Goal: Task Accomplishment & Management: Manage account settings

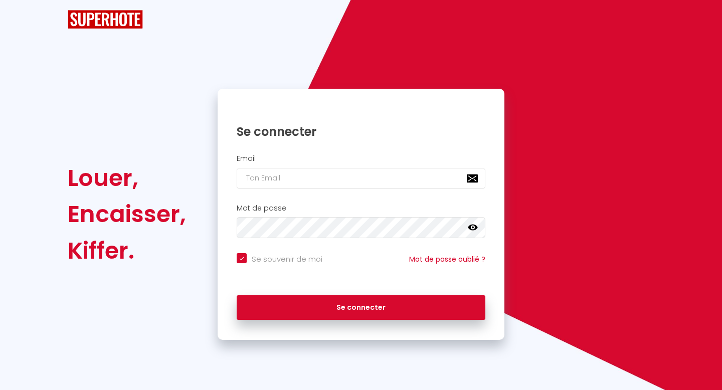
checkbox input "true"
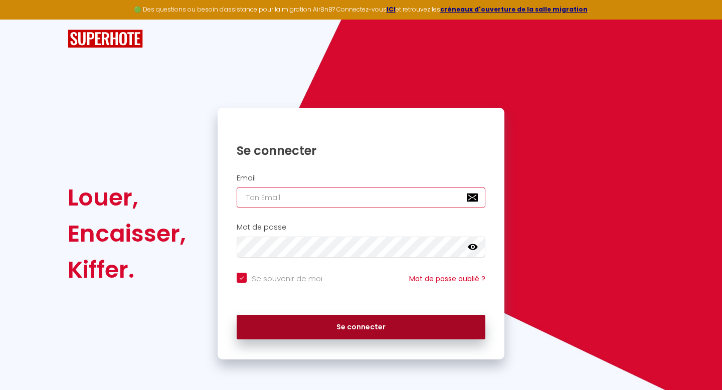
type input "elisaeden@hotmail.fr"
click at [317, 321] on button "Se connecter" at bounding box center [361, 327] width 249 height 25
checkbox input "true"
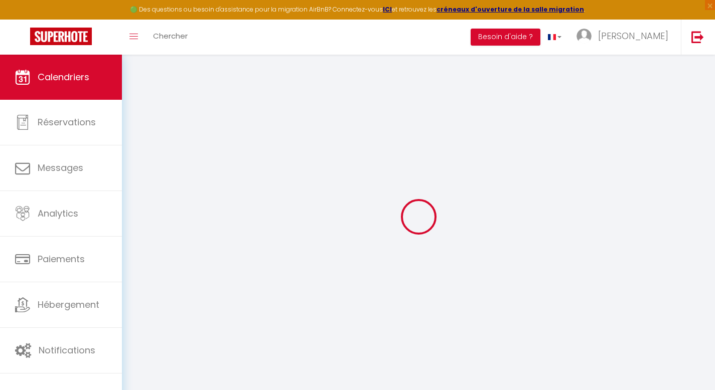
select select
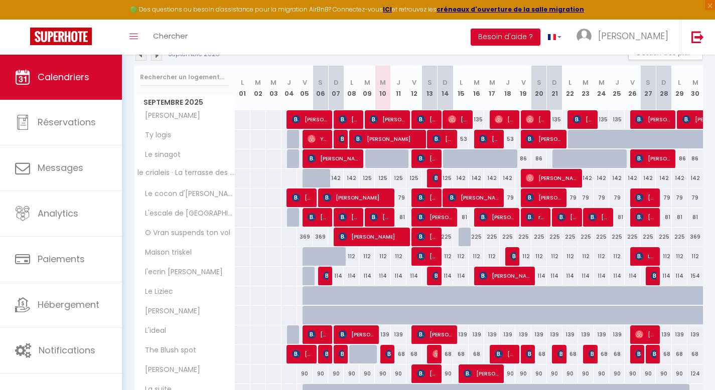
scroll to position [120, 0]
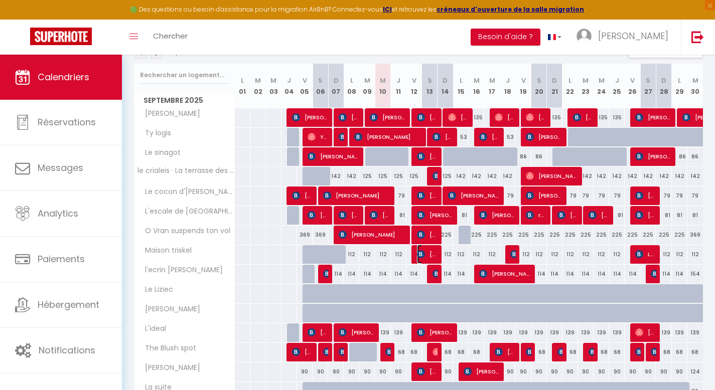
click at [421, 257] on img at bounding box center [421, 254] width 8 height 8
select select "OK"
select select "KO"
select select "0"
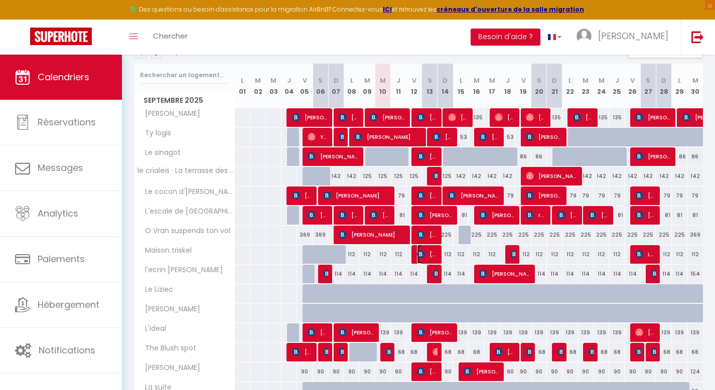
select select "1"
select select
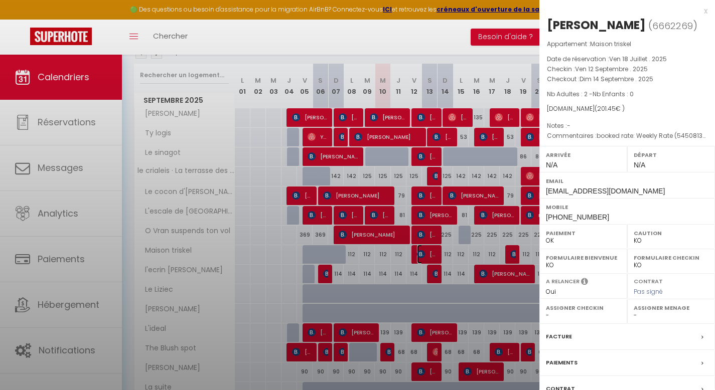
select select "52328"
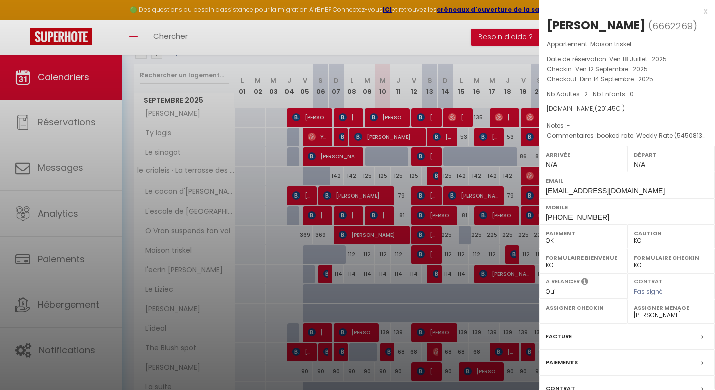
click at [699, 13] on div "x" at bounding box center [623, 11] width 168 height 12
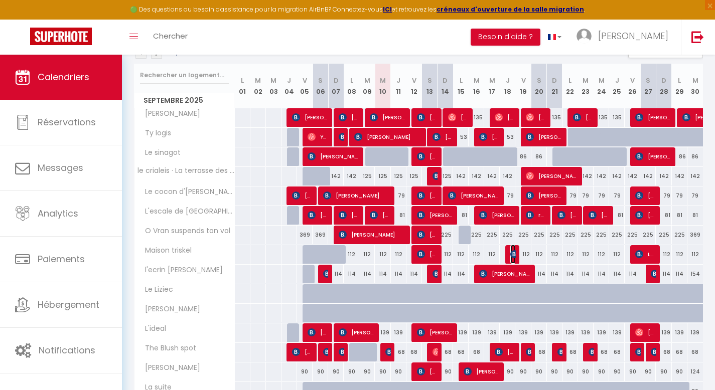
click at [512, 255] on img at bounding box center [514, 254] width 8 height 8
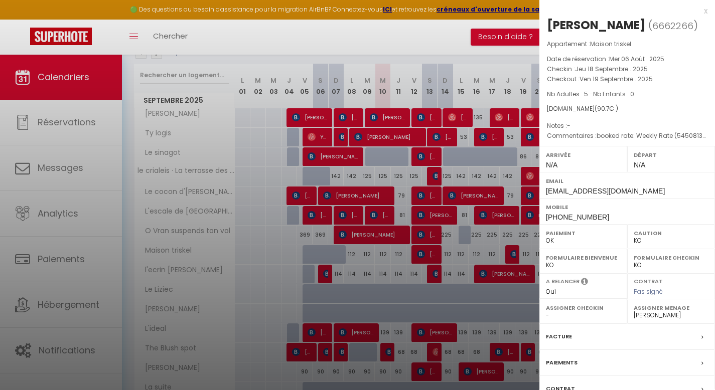
click at [695, 12] on div "x" at bounding box center [623, 11] width 168 height 12
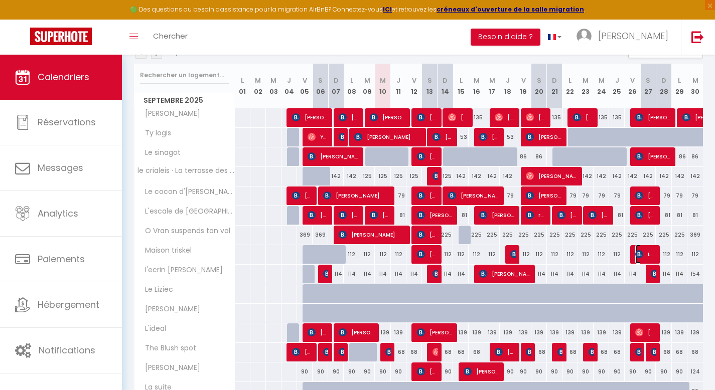
click at [647, 252] on span "Laëtitia Etcharry" at bounding box center [645, 254] width 21 height 19
select select
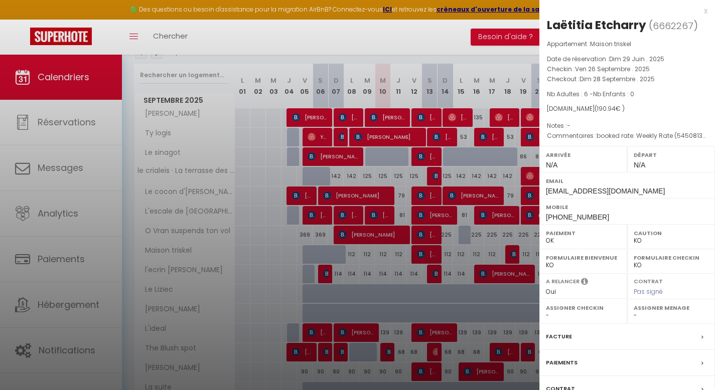
click at [698, 12] on div "x" at bounding box center [623, 11] width 168 height 12
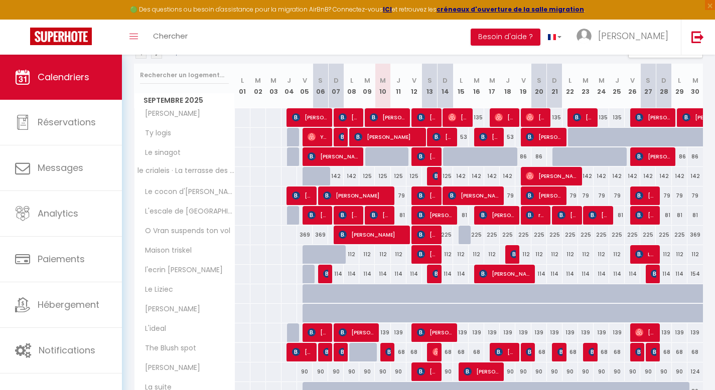
click at [336, 387] on div at bounding box center [336, 391] width 16 height 19
type input "86"
type input "Dim 07 Septembre 2025"
type input "Lun 08 Septembre 2025"
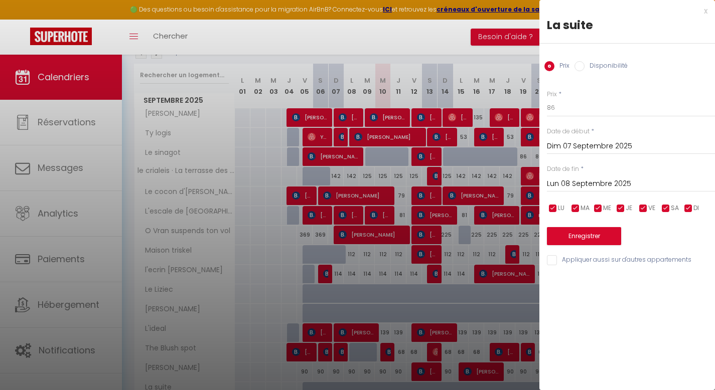
click at [706, 13] on div "x" at bounding box center [623, 11] width 168 height 12
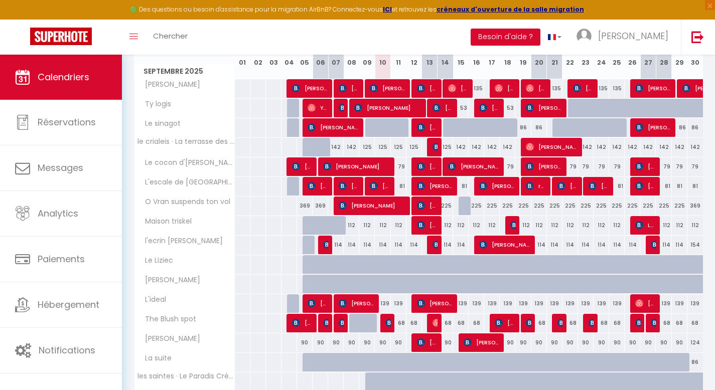
scroll to position [193, 0]
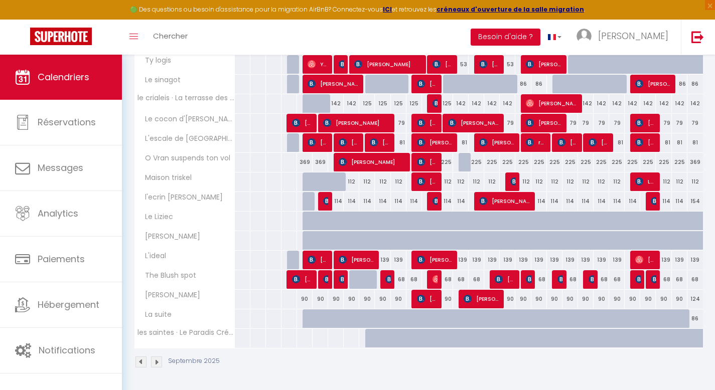
click at [138, 365] on img at bounding box center [140, 362] width 11 height 11
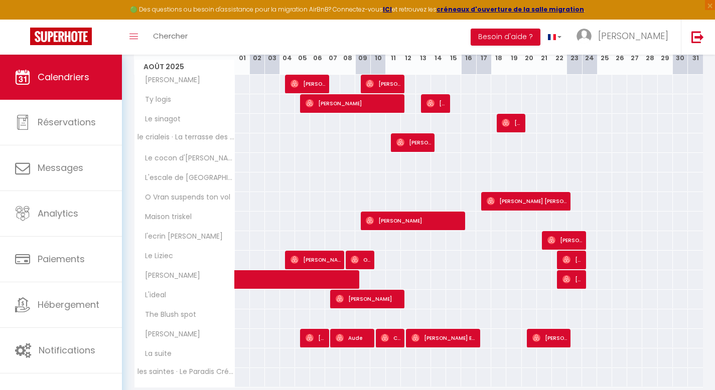
scroll to position [153, 0]
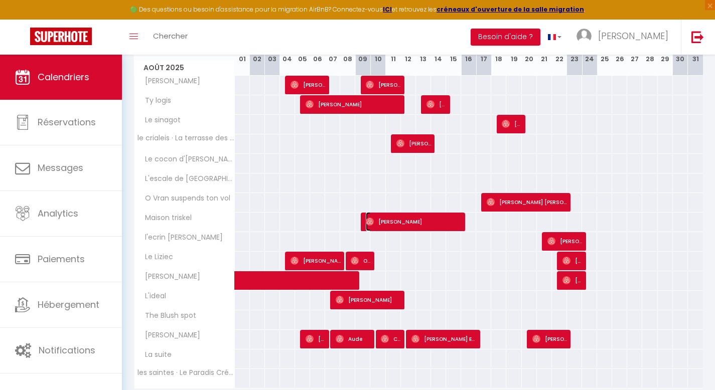
click at [424, 228] on span "Cécile" at bounding box center [413, 221] width 95 height 19
select select "OK"
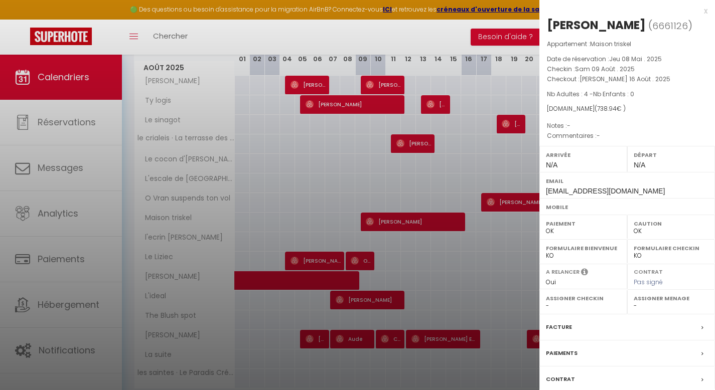
click at [698, 10] on div "x" at bounding box center [623, 11] width 168 height 12
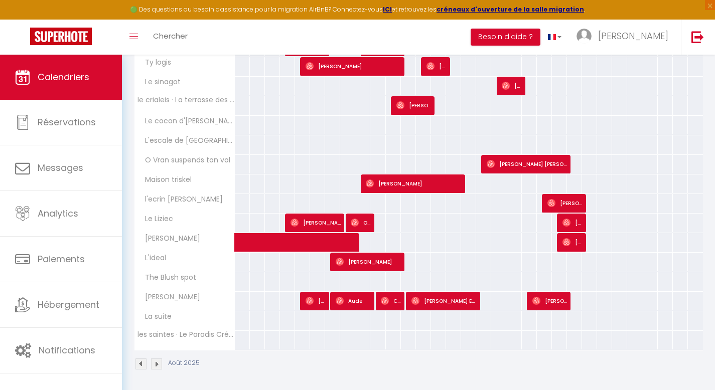
scroll to position [193, 0]
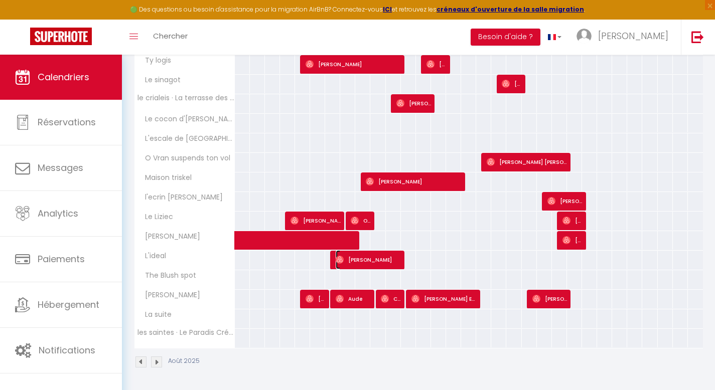
click at [368, 262] on span "Diane" at bounding box center [367, 259] width 65 height 19
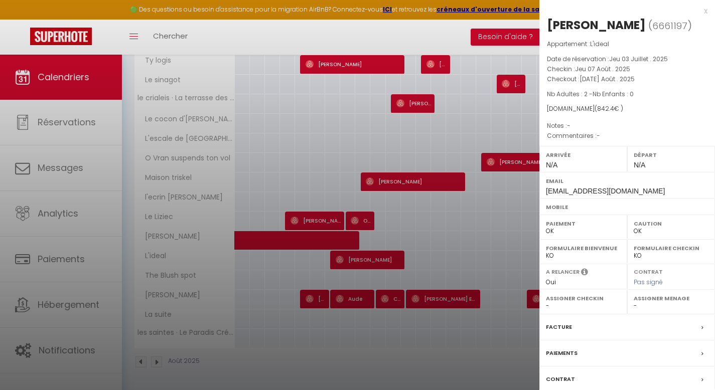
click at [697, 12] on div "x" at bounding box center [623, 11] width 168 height 12
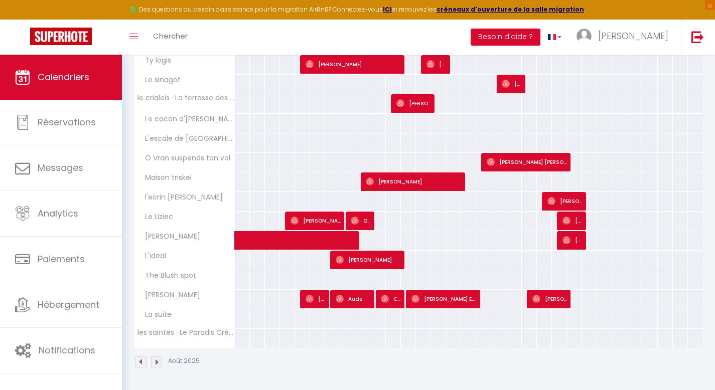
click at [158, 361] on img at bounding box center [156, 362] width 11 height 11
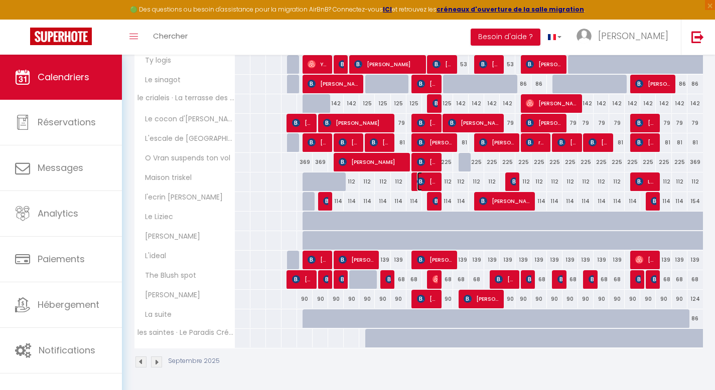
click at [424, 185] on span "Marie-Noëlle PROUST" at bounding box center [427, 181] width 21 height 19
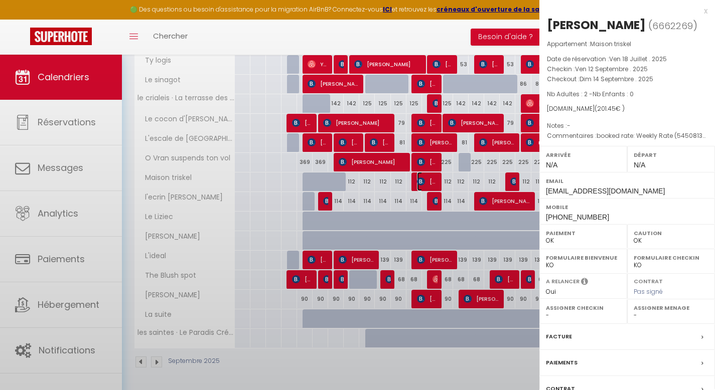
select select "KO"
select select "52328"
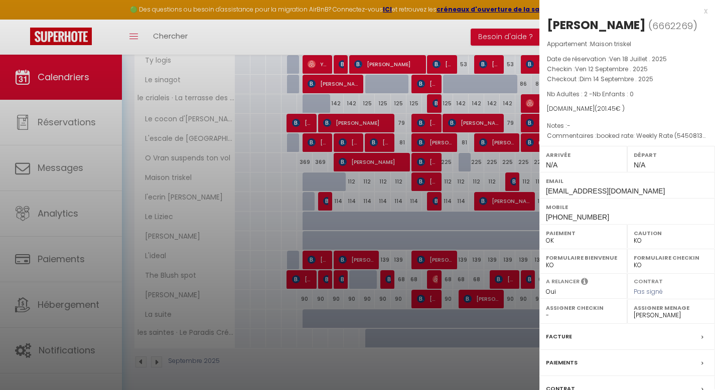
click at [697, 13] on div "x" at bounding box center [623, 11] width 168 height 12
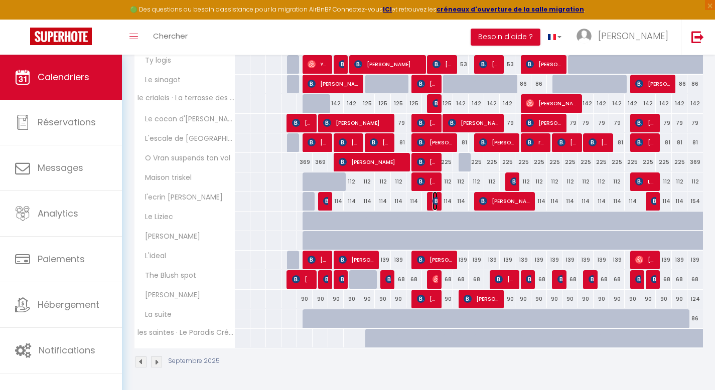
click at [434, 205] on img at bounding box center [436, 201] width 8 height 8
select select
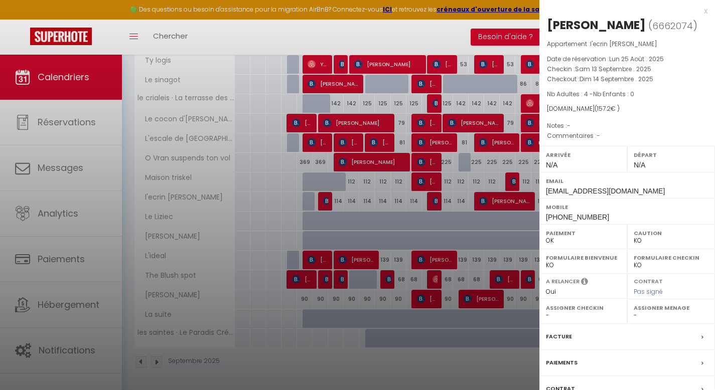
click at [700, 10] on div "x annie Morès Bornazeau ( 6662074 ) Appartement : l'ecrin de sene Date de réser…" at bounding box center [627, 233] width 176 height 467
click at [698, 11] on div "x annie Morès Bornazeau ( 6662074 ) Appartement : l'ecrin de sene Date de réser…" at bounding box center [627, 233] width 176 height 467
click at [698, 11] on div "x" at bounding box center [623, 11] width 168 height 12
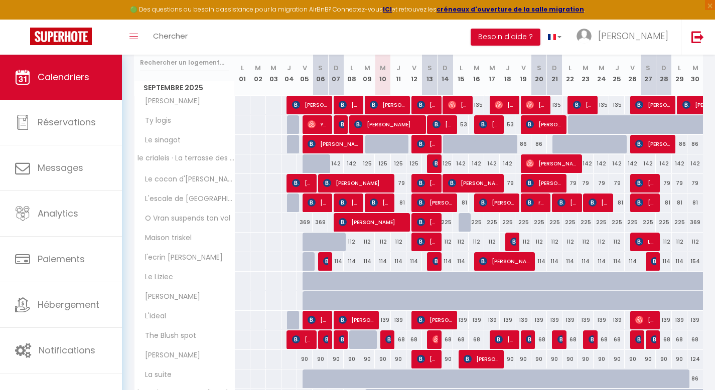
scroll to position [125, 0]
